Goal: Contribute content

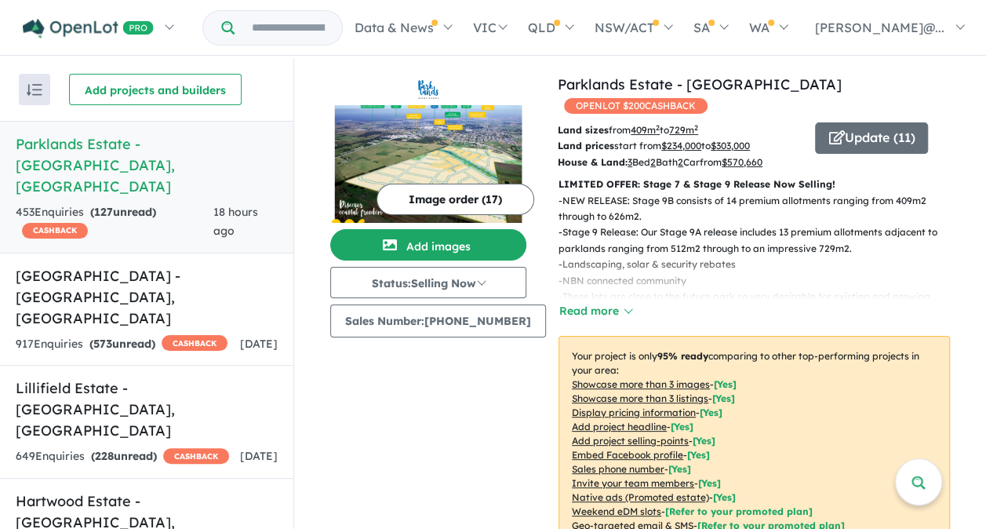
click at [424, 146] on img at bounding box center [428, 164] width 196 height 118
click at [450, 240] on button "Add images" at bounding box center [428, 244] width 196 height 31
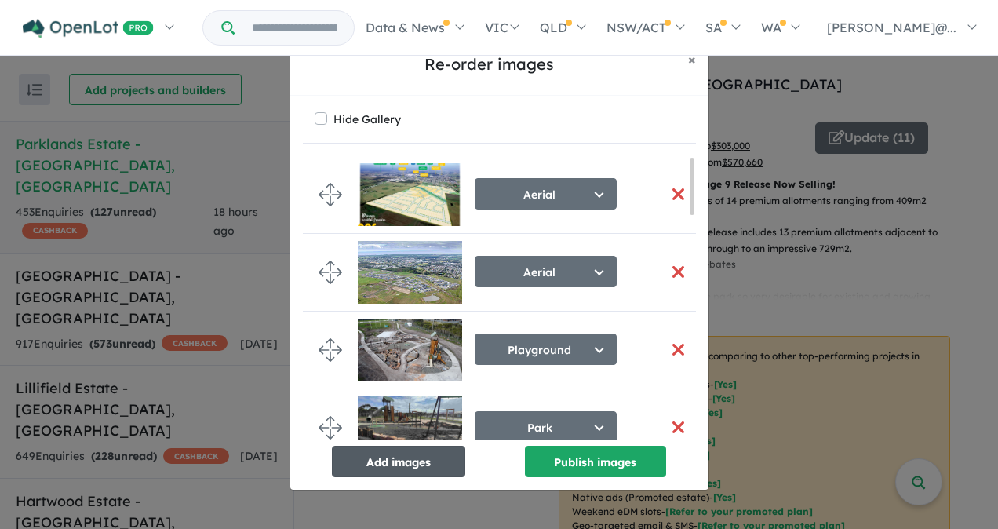
click at [405, 463] on button "Add images" at bounding box center [398, 461] width 133 height 31
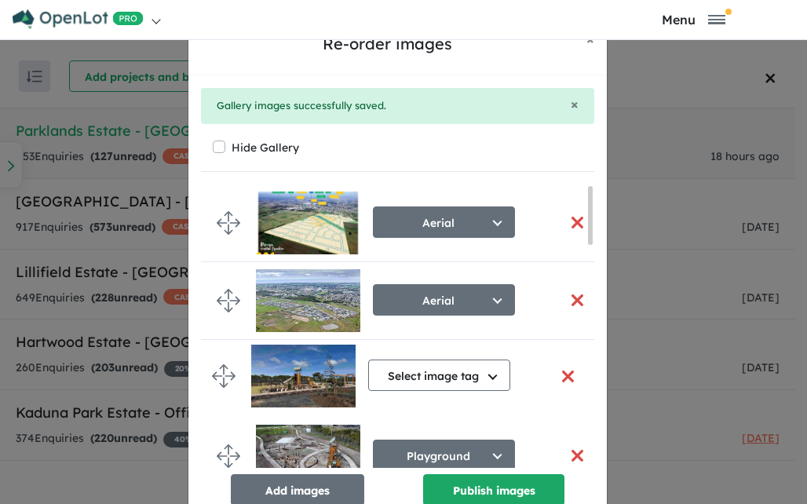
drag, startPoint x: 220, startPoint y: 432, endPoint x: 223, endPoint y: 376, distance: 56.5
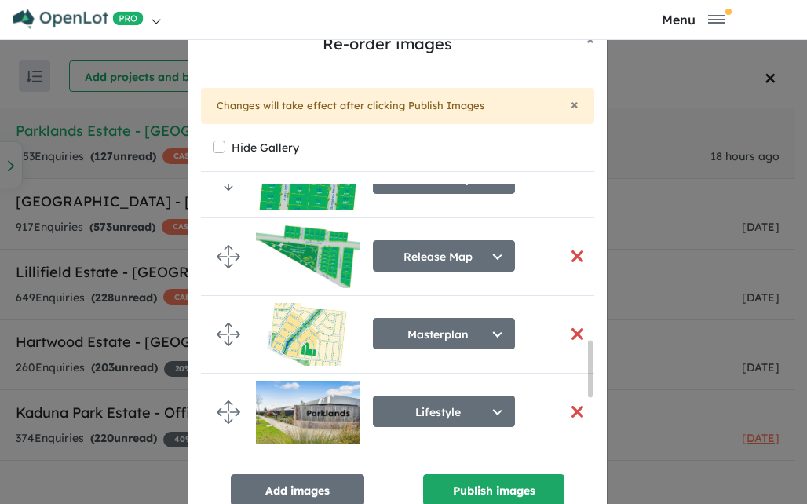
scroll to position [863, 0]
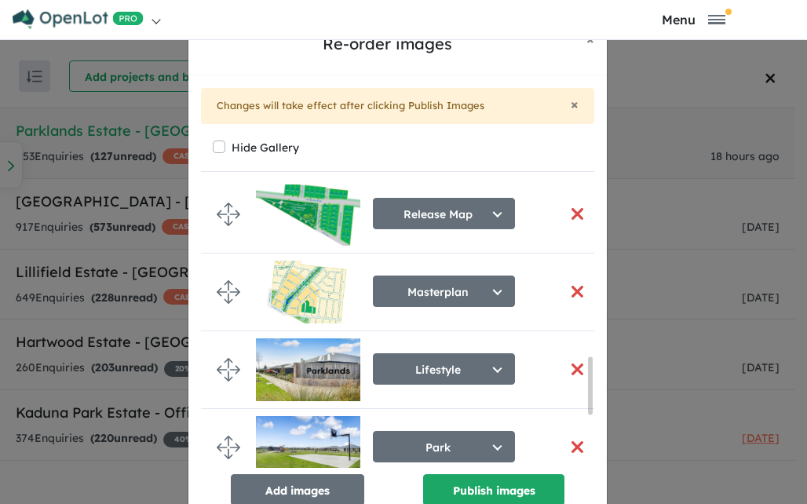
click at [571, 285] on button "button" at bounding box center [576, 292] width 33 height 34
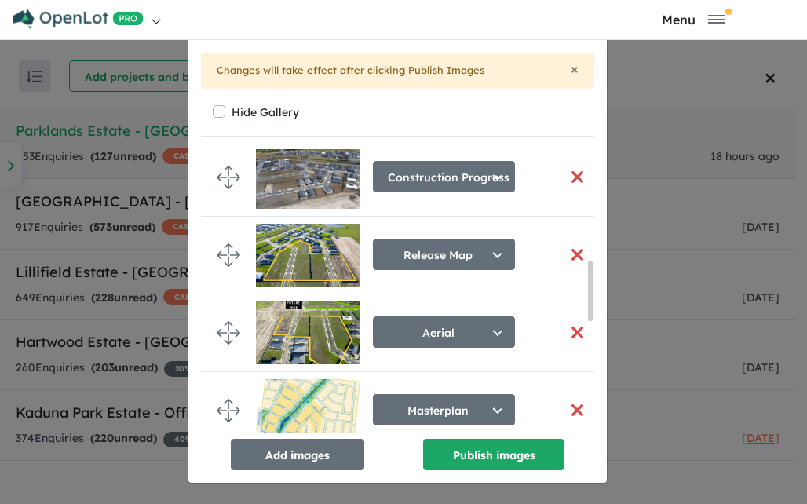
scroll to position [530, 0]
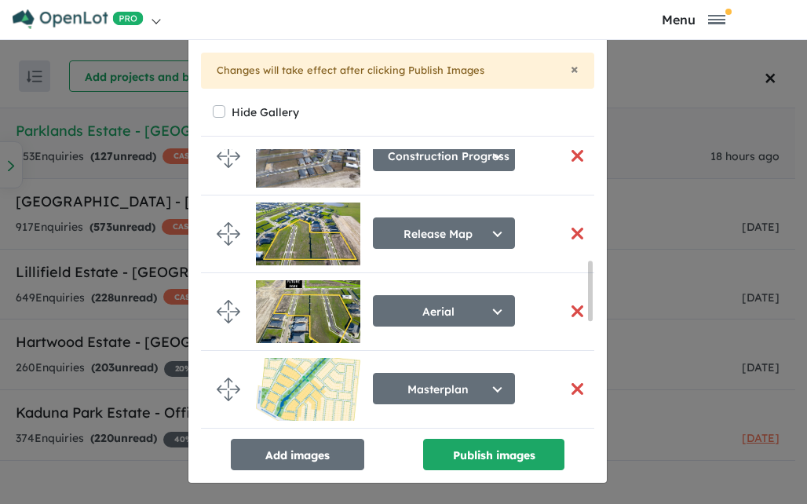
click at [565, 226] on button "button" at bounding box center [576, 234] width 33 height 34
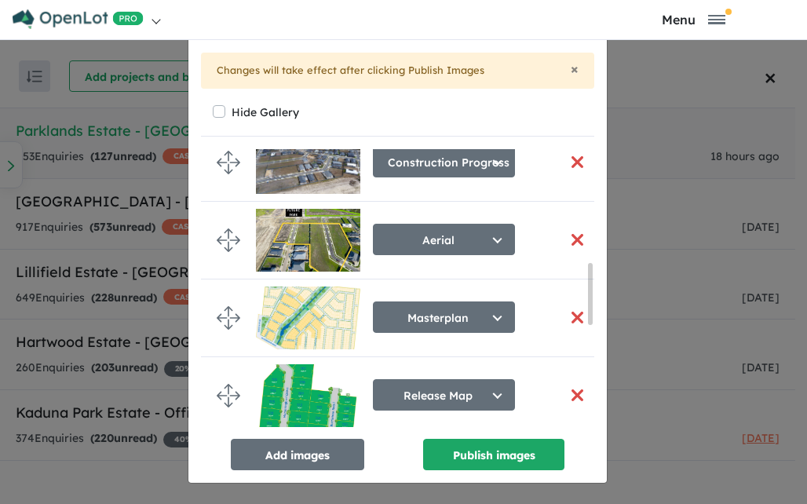
scroll to position [526, 0]
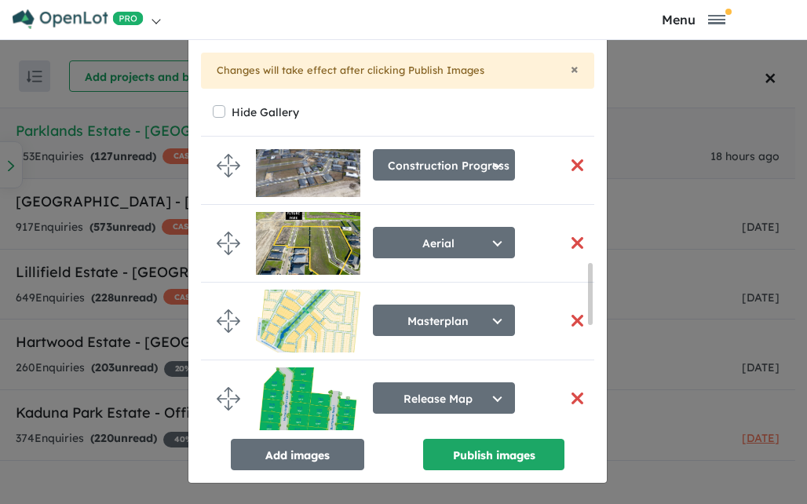
click at [566, 235] on button "button" at bounding box center [576, 243] width 33 height 34
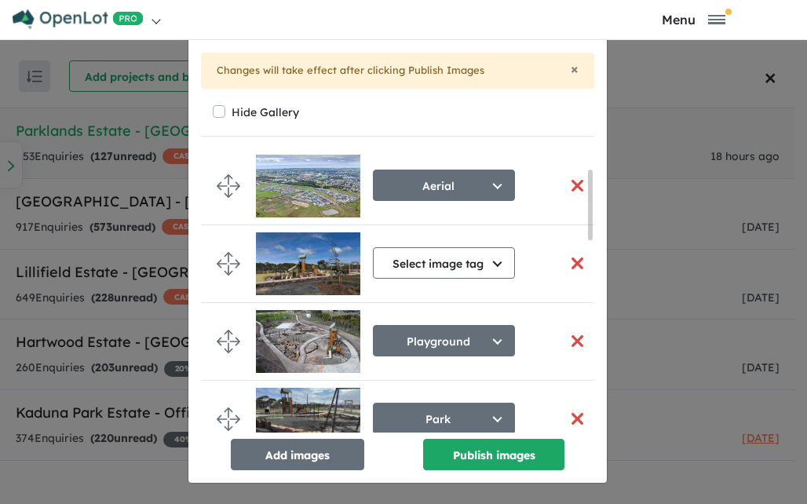
scroll to position [157, 0]
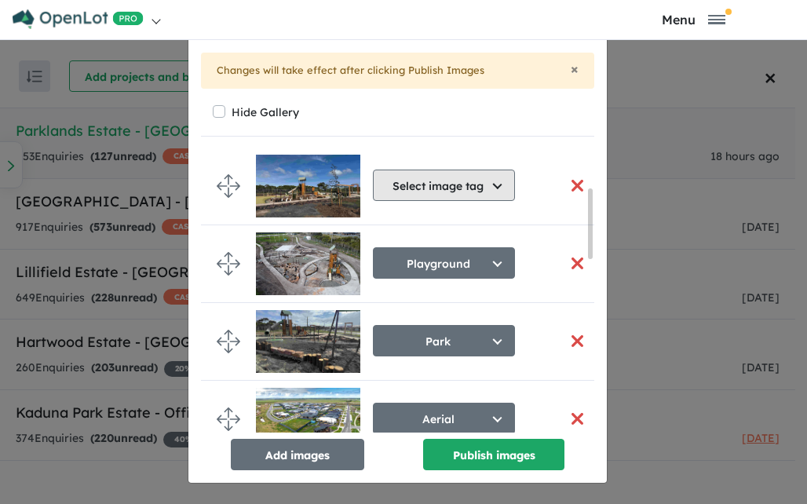
click at [491, 178] on button "Select image tag" at bounding box center [444, 184] width 142 height 31
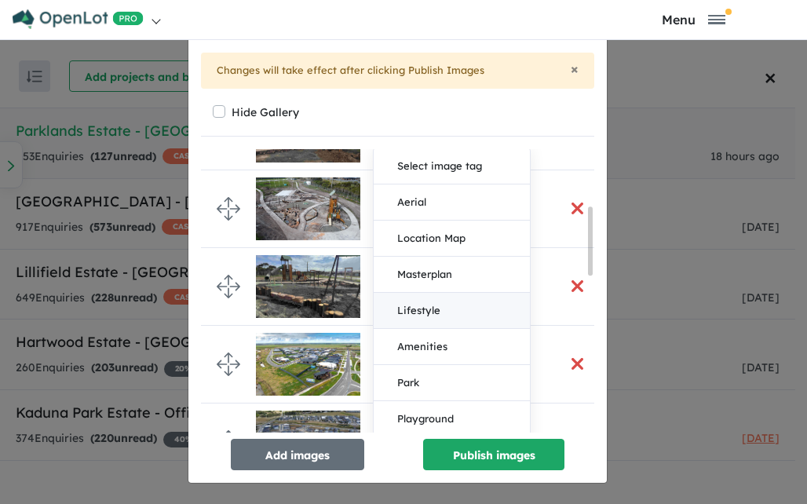
scroll to position [235, 0]
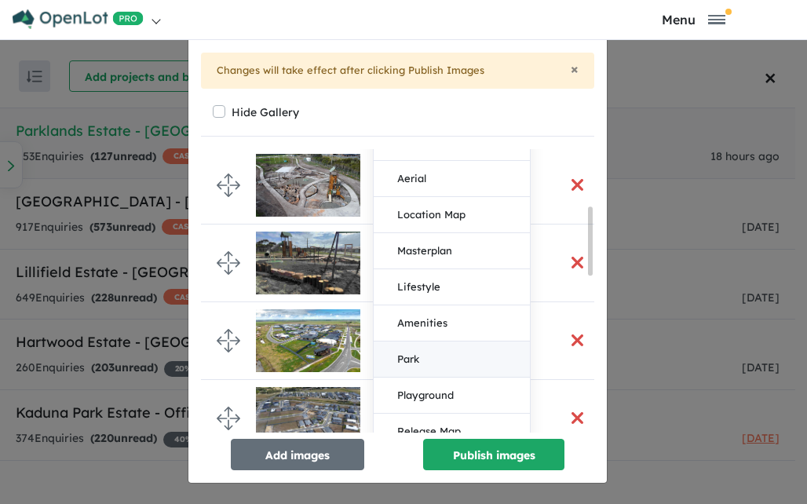
click at [406, 354] on button "Park" at bounding box center [451, 359] width 156 height 36
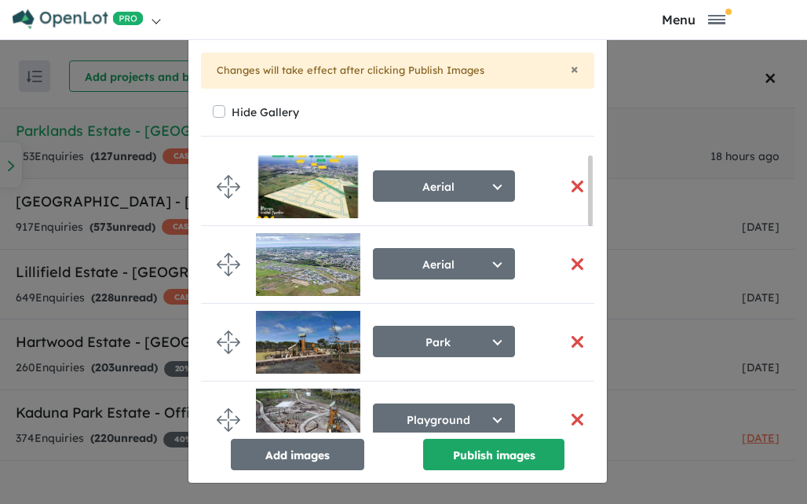
scroll to position [0, 0]
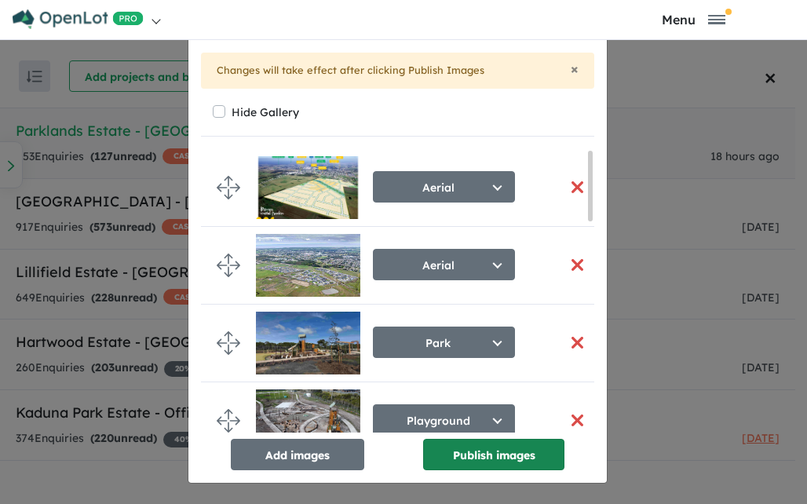
click at [502, 453] on button "Publish images" at bounding box center [493, 454] width 141 height 31
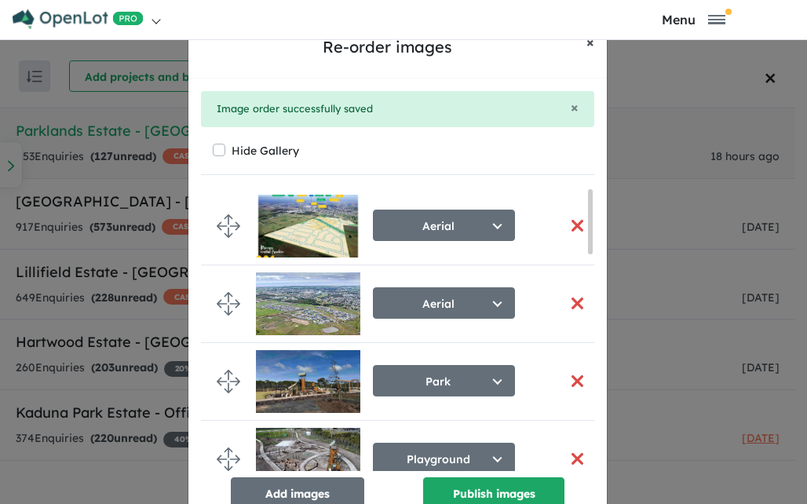
click at [587, 43] on span "×" at bounding box center [590, 42] width 8 height 18
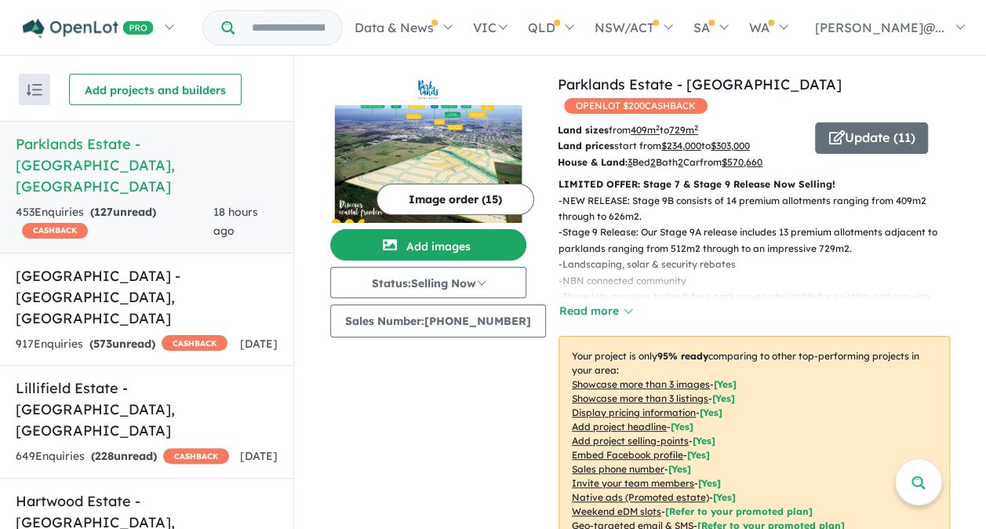
click at [435, 144] on img at bounding box center [428, 164] width 196 height 118
click at [450, 240] on button "Add images" at bounding box center [428, 244] width 196 height 31
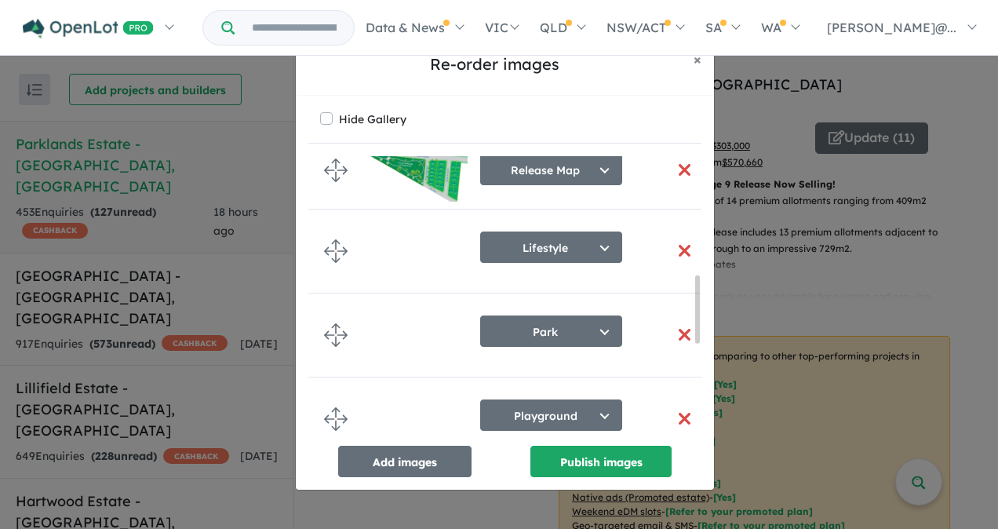
scroll to position [871, 0]
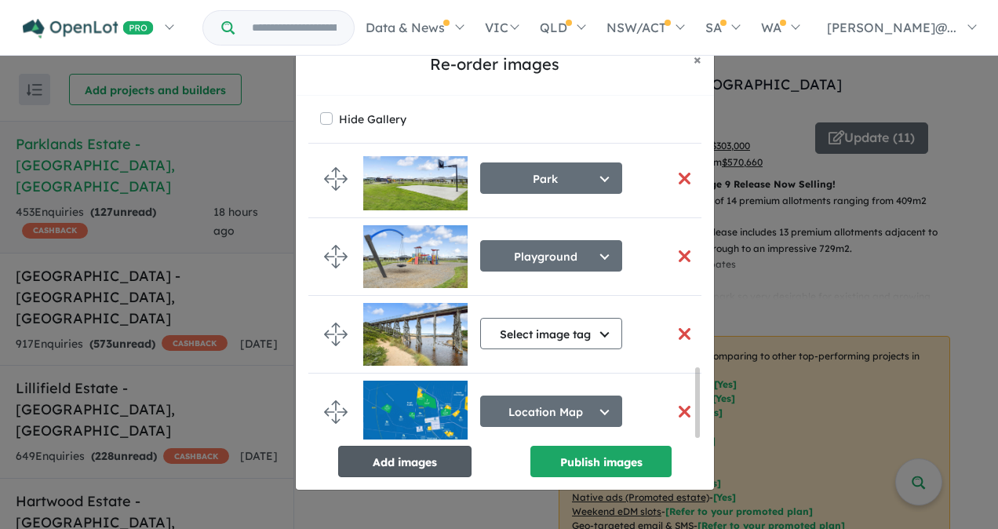
click at [428, 461] on button "Add images" at bounding box center [404, 461] width 133 height 31
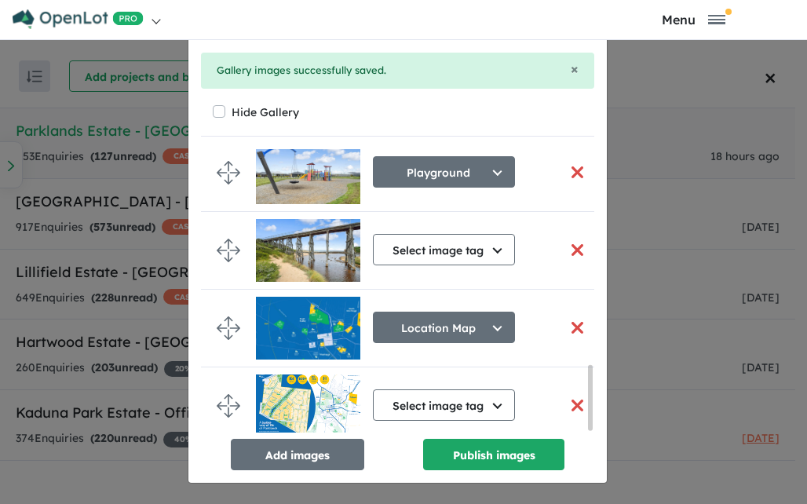
scroll to position [949, 0]
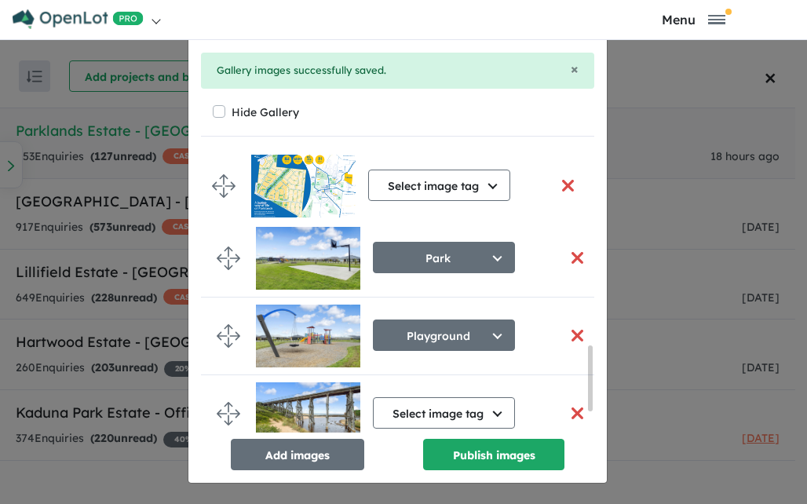
drag, startPoint x: 223, startPoint y: 396, endPoint x: 224, endPoint y: 183, distance: 213.4
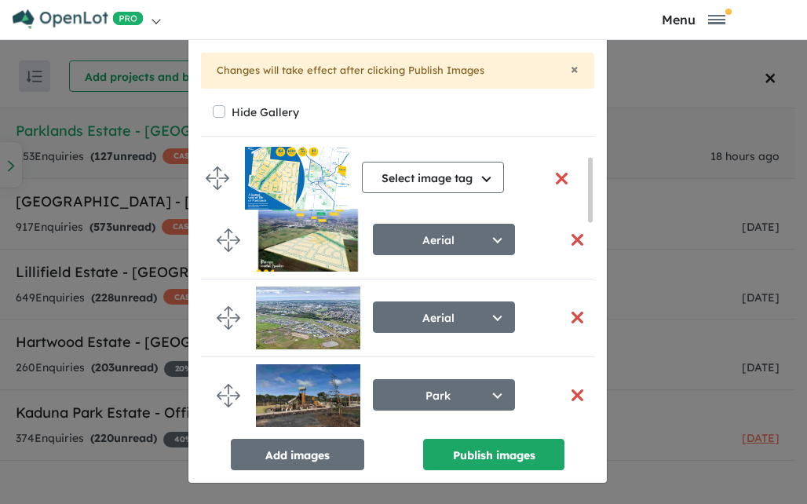
scroll to position [22, 0]
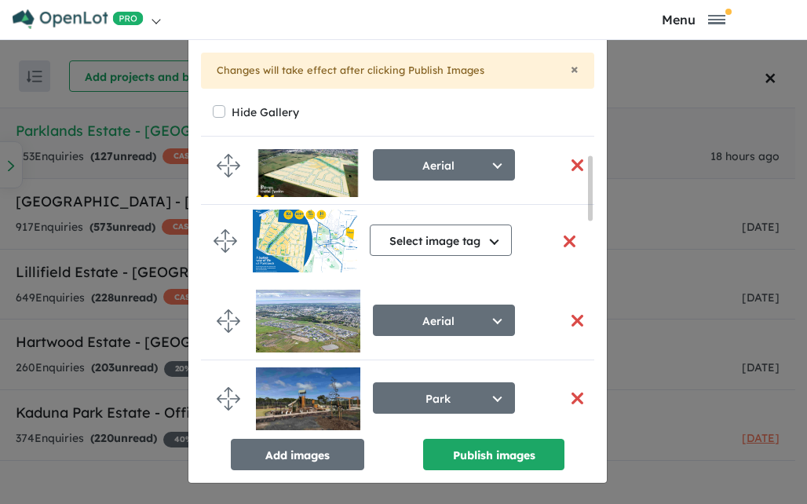
drag, startPoint x: 223, startPoint y: 314, endPoint x: 226, endPoint y: 239, distance: 75.4
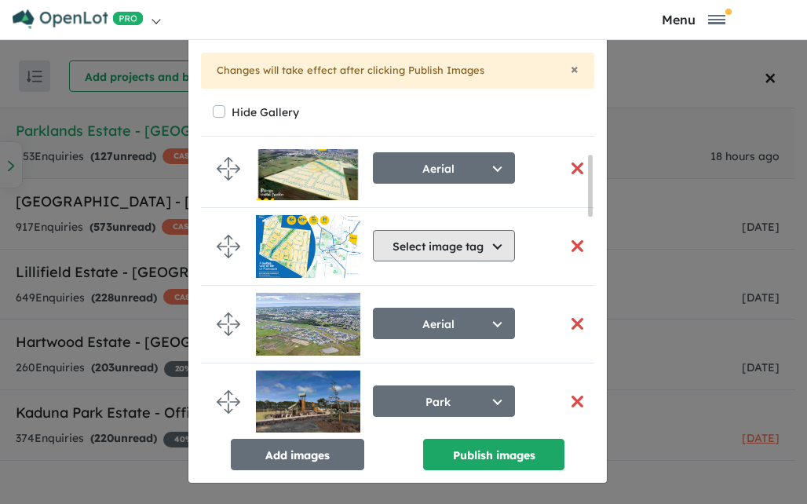
click at [459, 246] on button "Select image tag" at bounding box center [444, 245] width 142 height 31
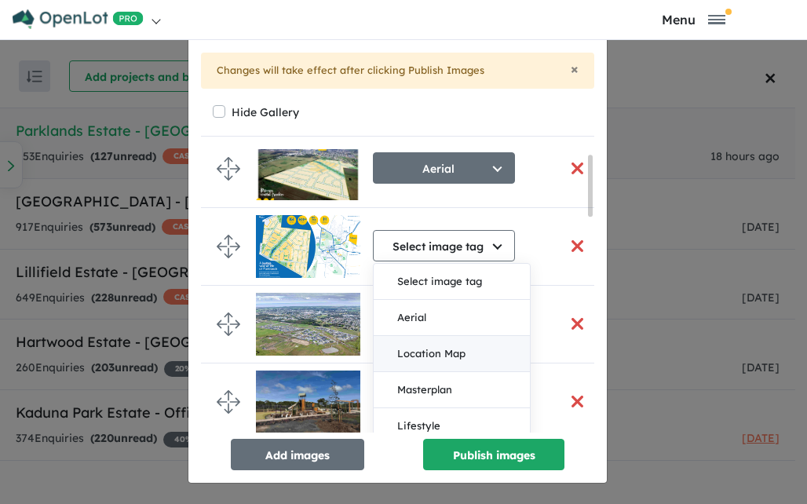
click at [424, 352] on button "Location Map" at bounding box center [451, 354] width 156 height 36
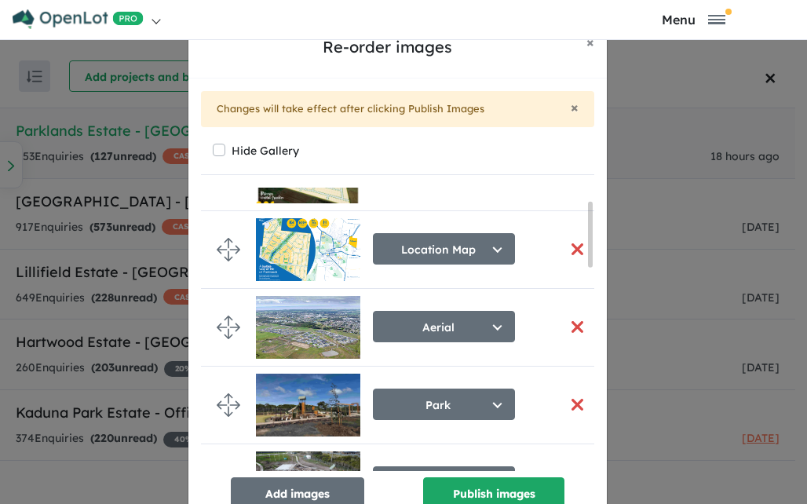
scroll to position [78, 0]
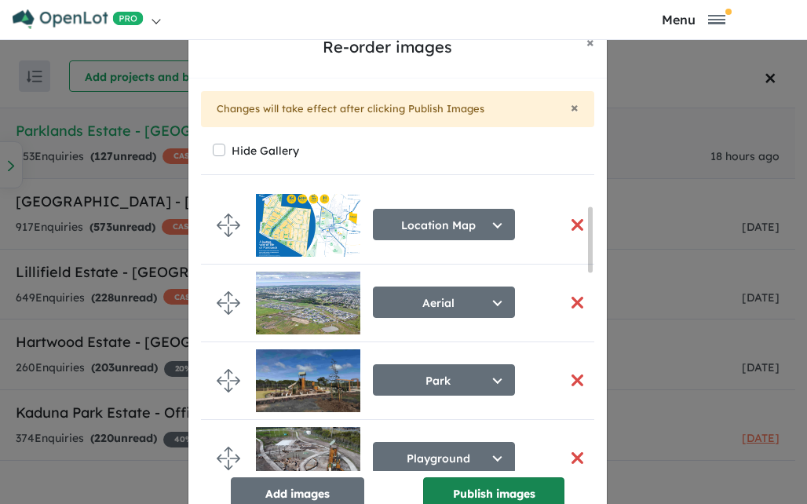
click at [506, 486] on button "Publish images" at bounding box center [493, 492] width 141 height 31
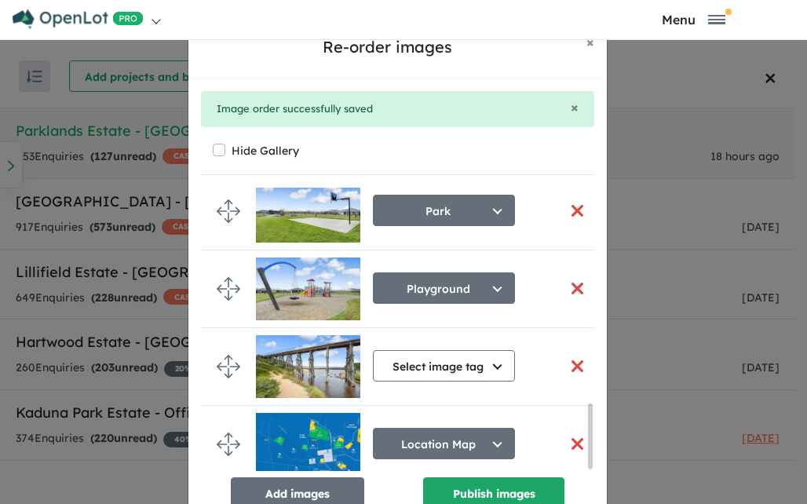
scroll to position [949, 0]
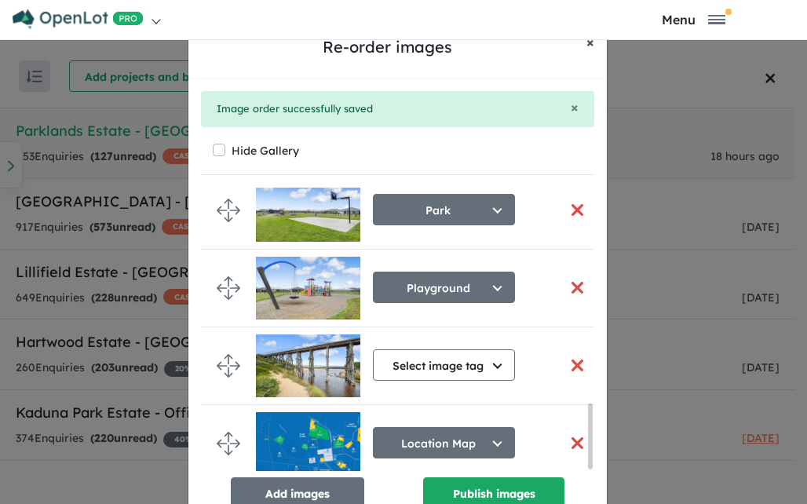
click at [586, 42] on span "×" at bounding box center [590, 42] width 8 height 18
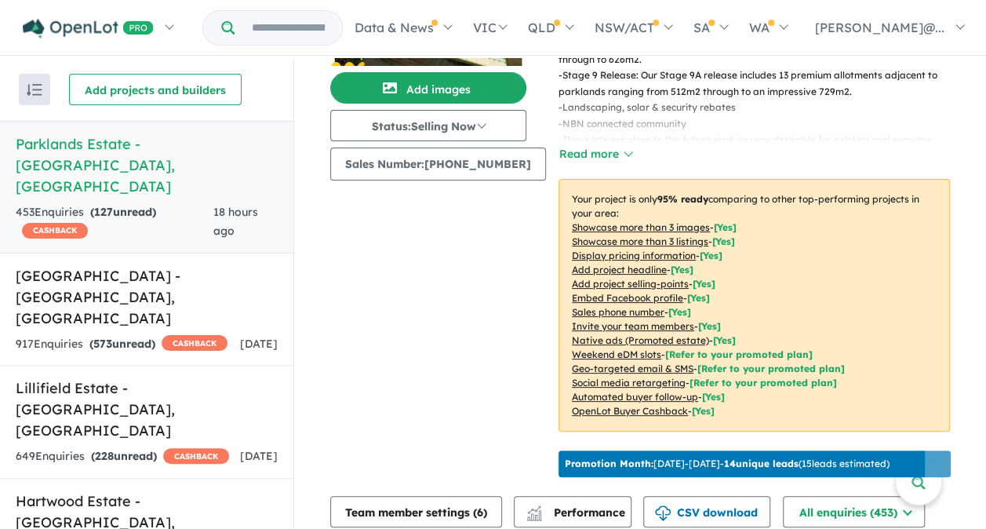
scroll to position [0, 0]
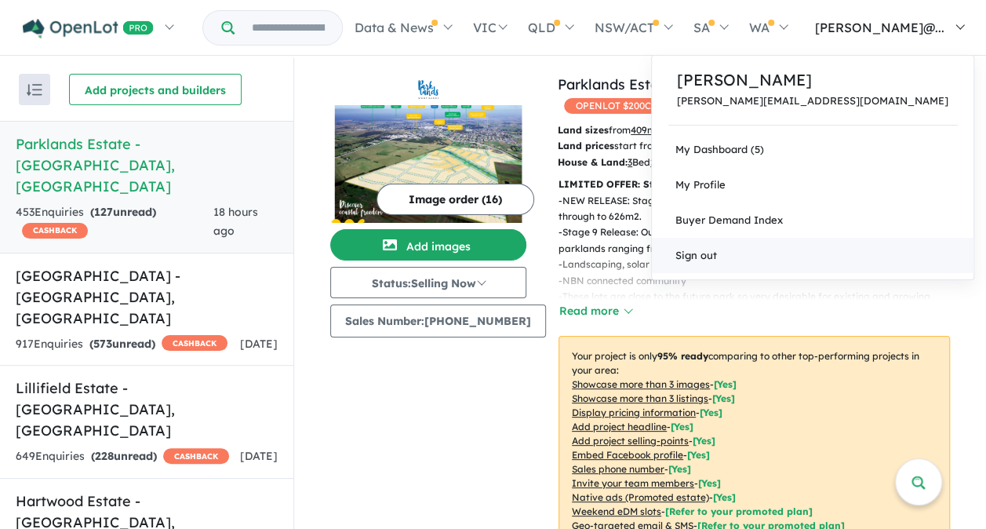
click at [824, 254] on link "Sign out" at bounding box center [813, 255] width 322 height 35
